Goal: Information Seeking & Learning: Learn about a topic

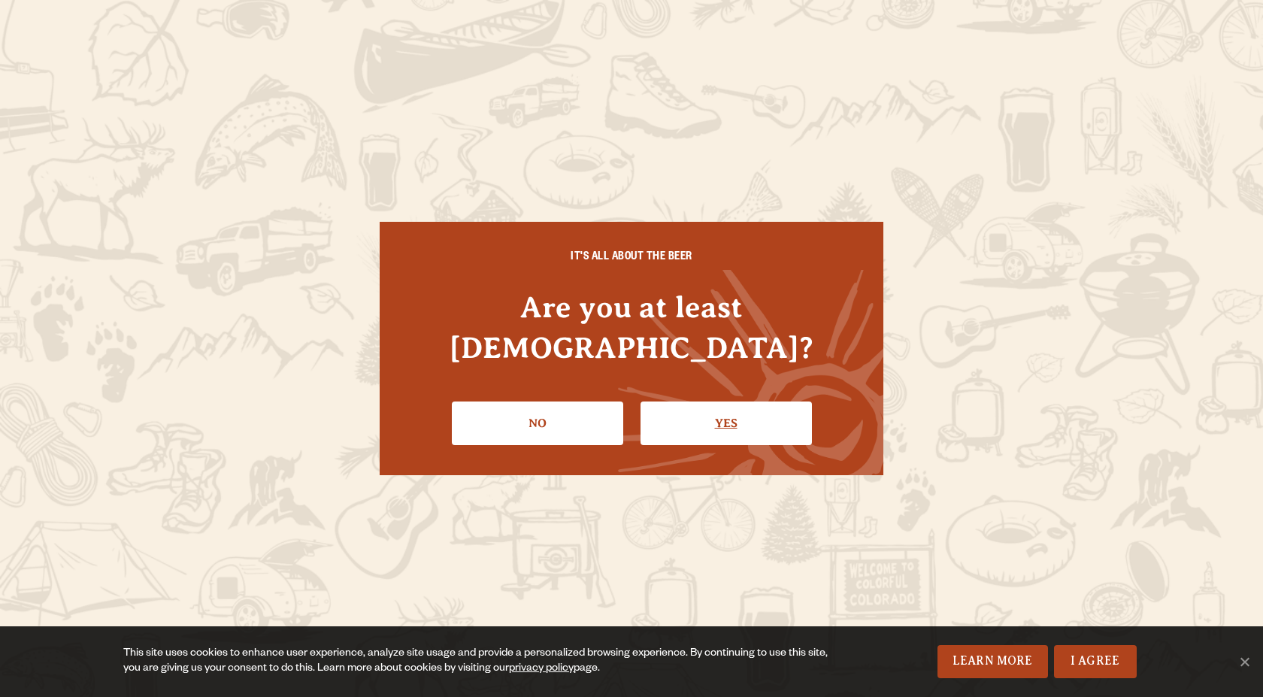
click at [736, 401] on link "Yes" at bounding box center [726, 423] width 171 height 44
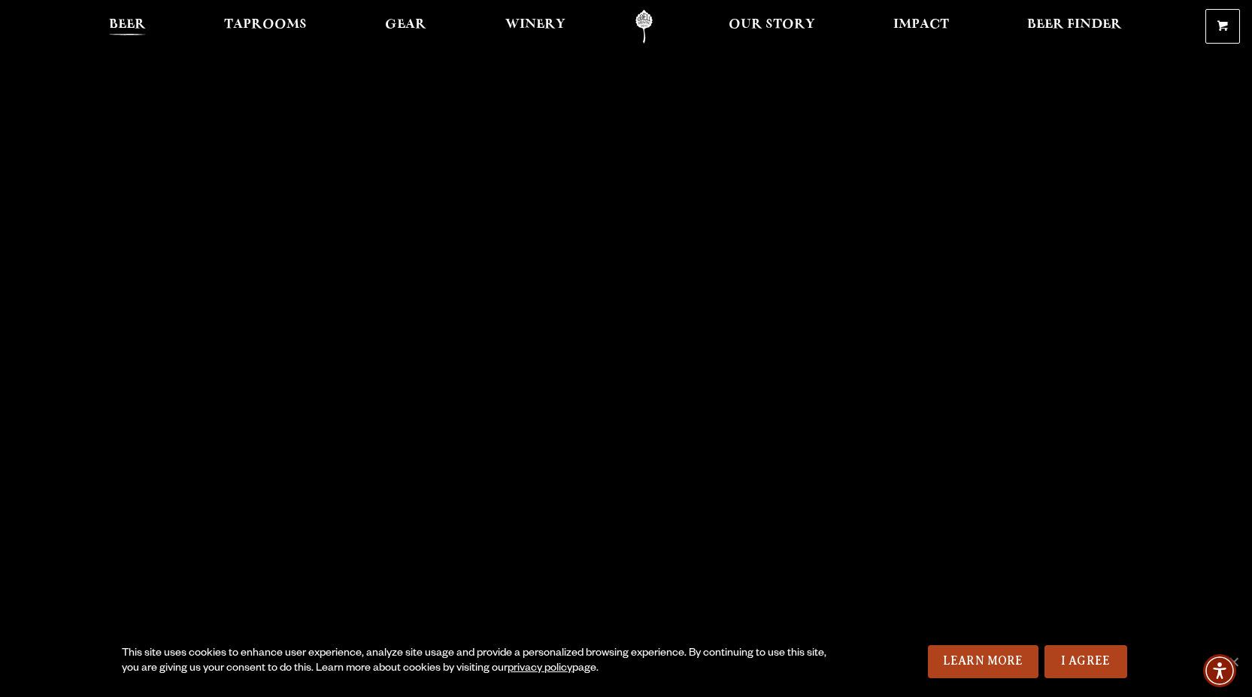
click at [126, 19] on span "Beer" at bounding box center [127, 25] width 37 height 12
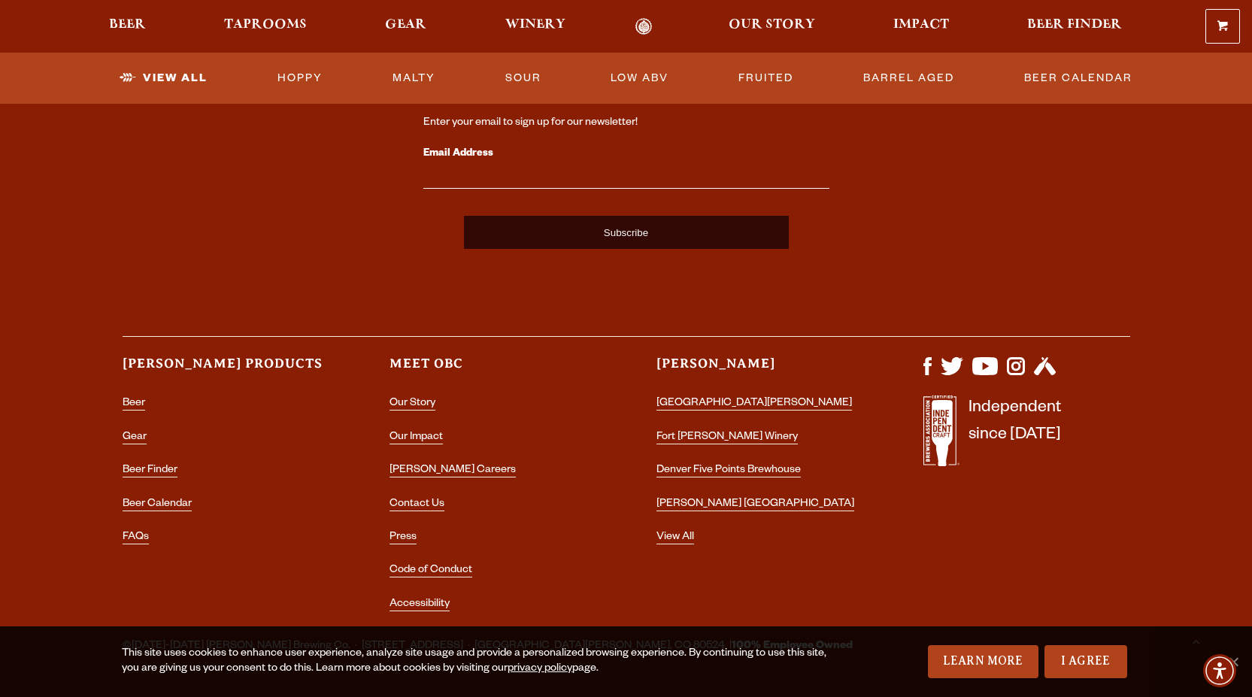
scroll to position [3779, 0]
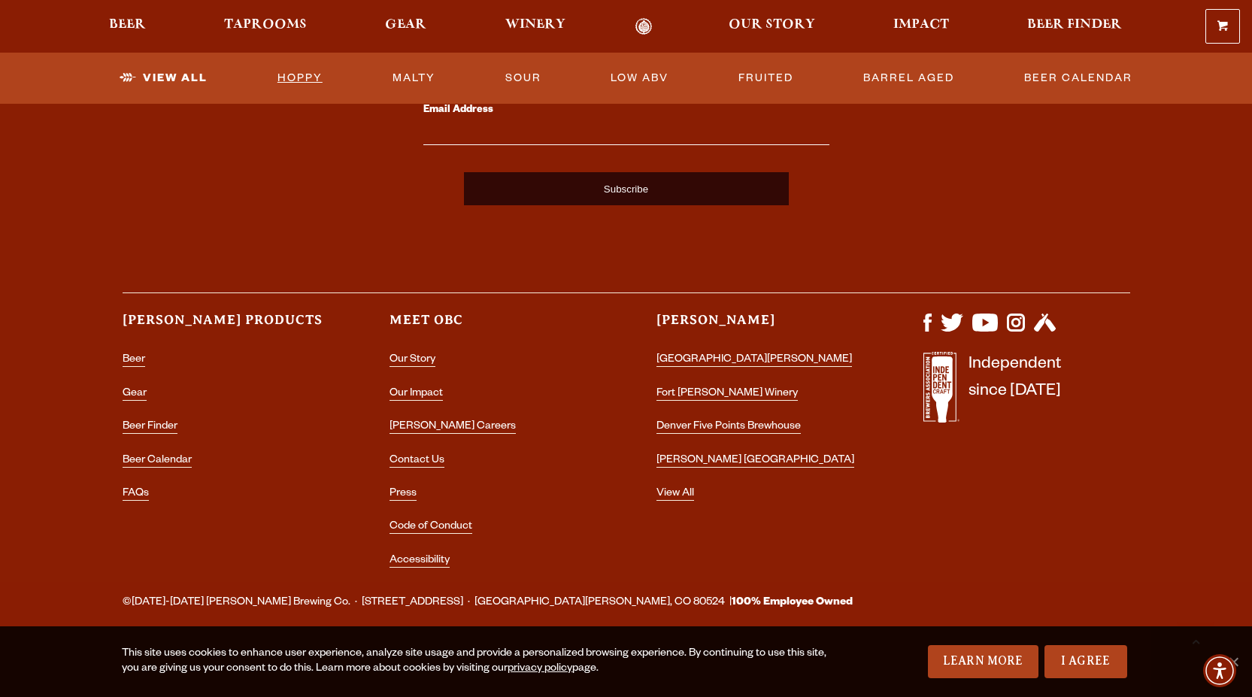
click at [301, 68] on link "Hoppy" at bounding box center [299, 78] width 57 height 35
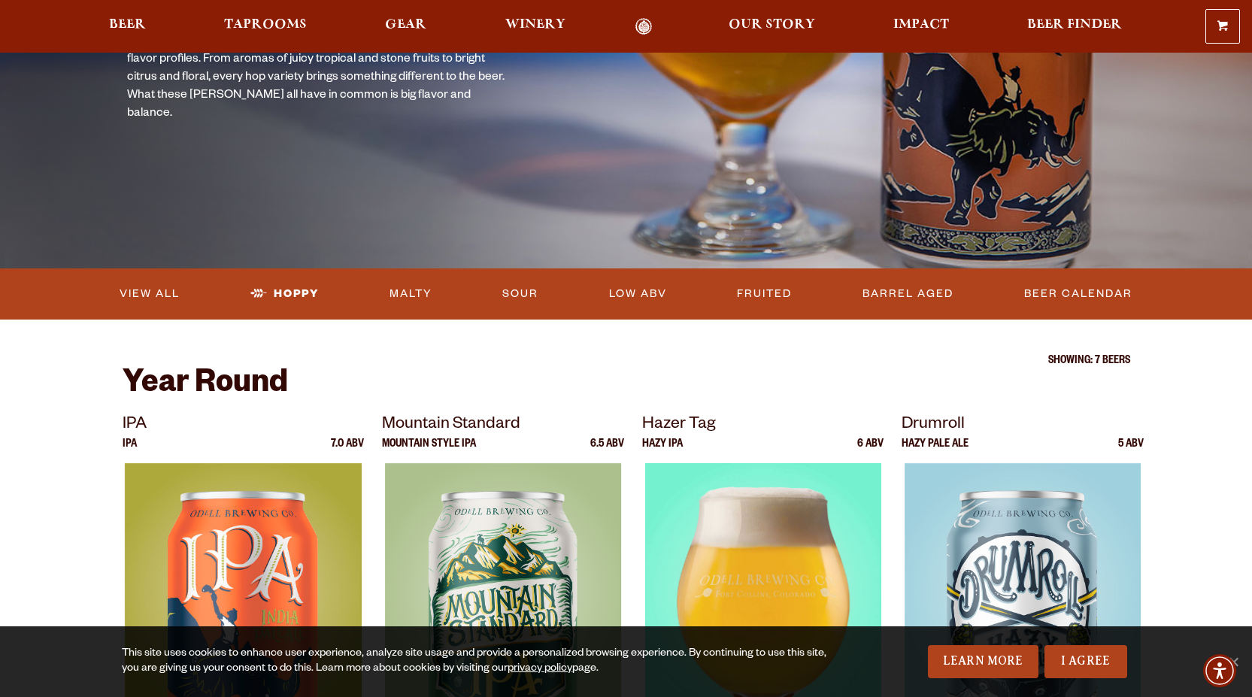
scroll to position [376, 0]
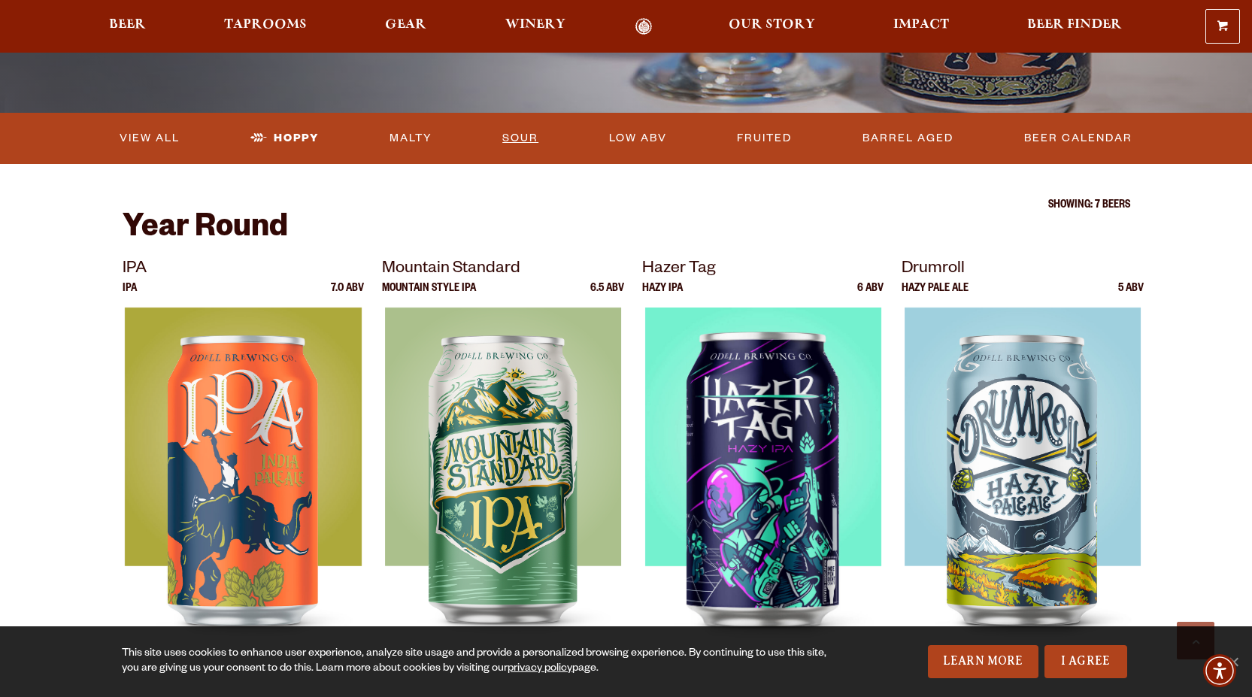
click at [500, 132] on link "Sour" at bounding box center [520, 138] width 48 height 35
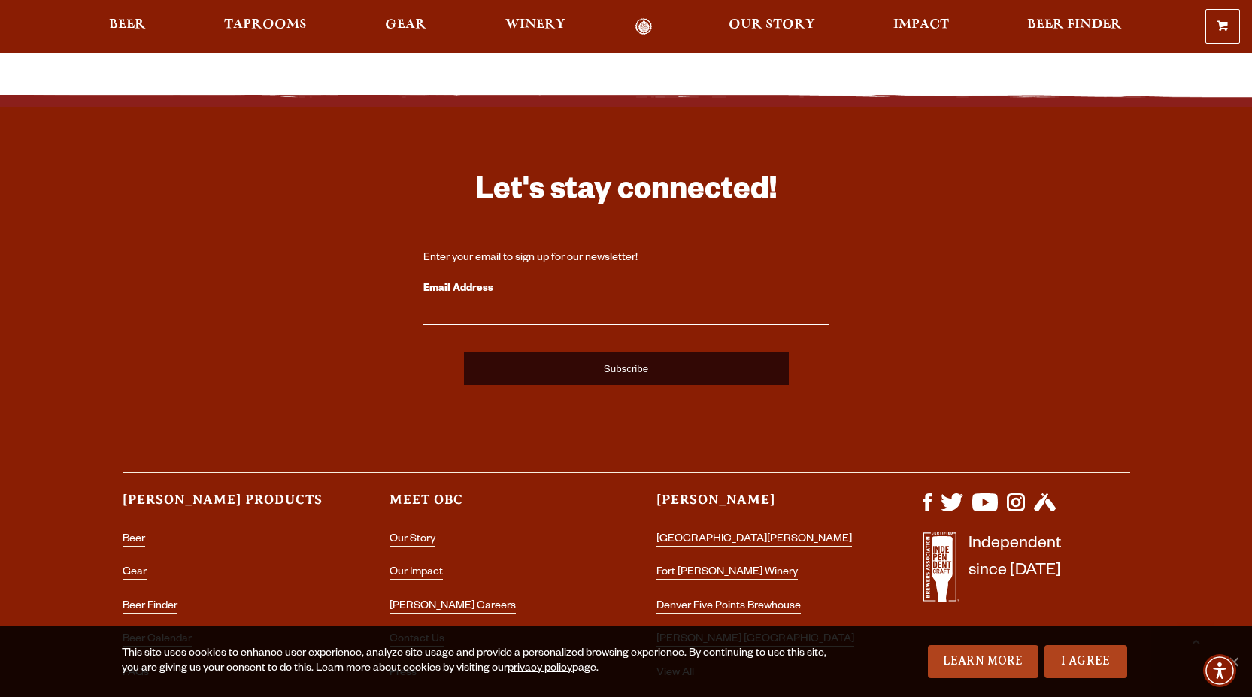
scroll to position [874, 0]
